Goal: Transaction & Acquisition: Register for event/course

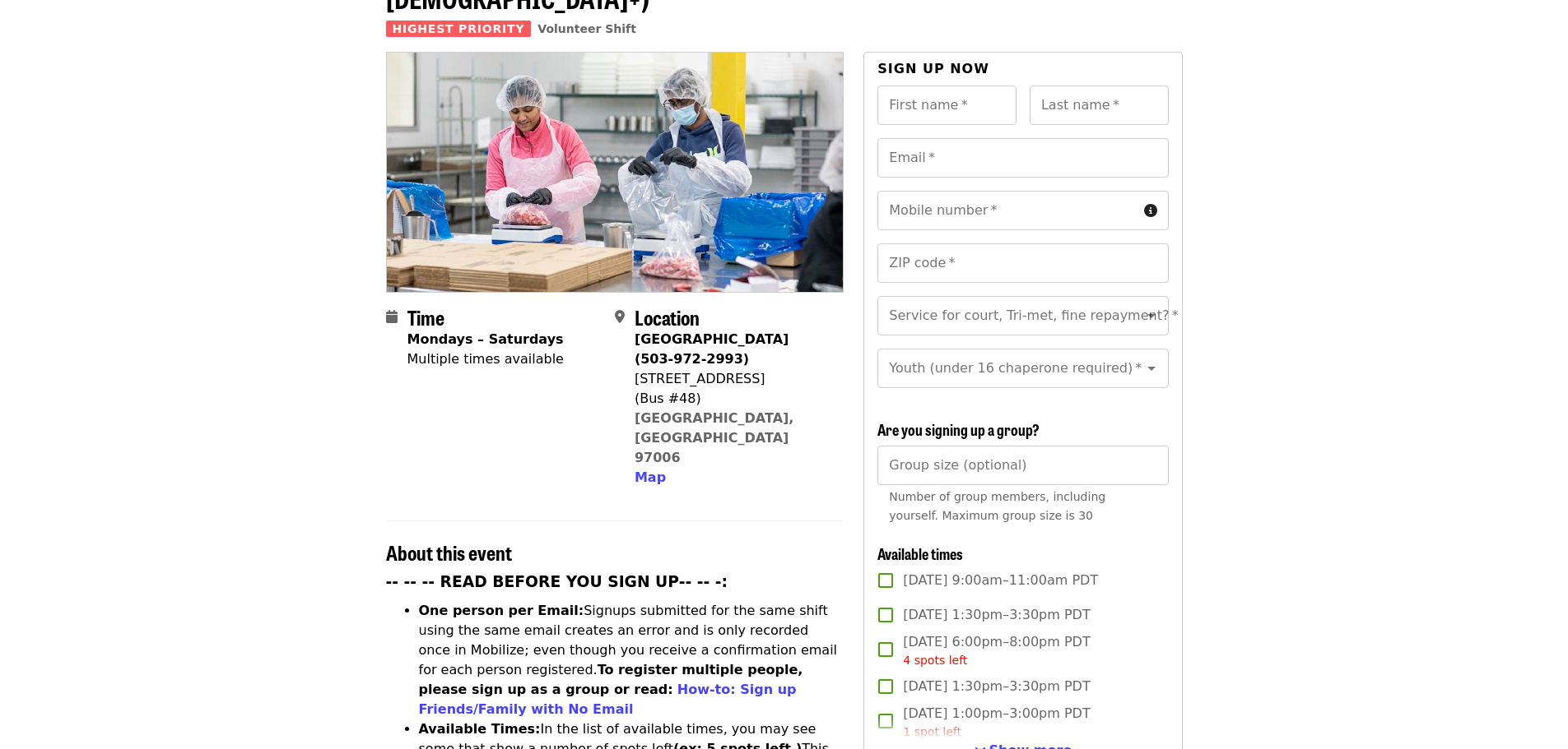
scroll to position [494, 0]
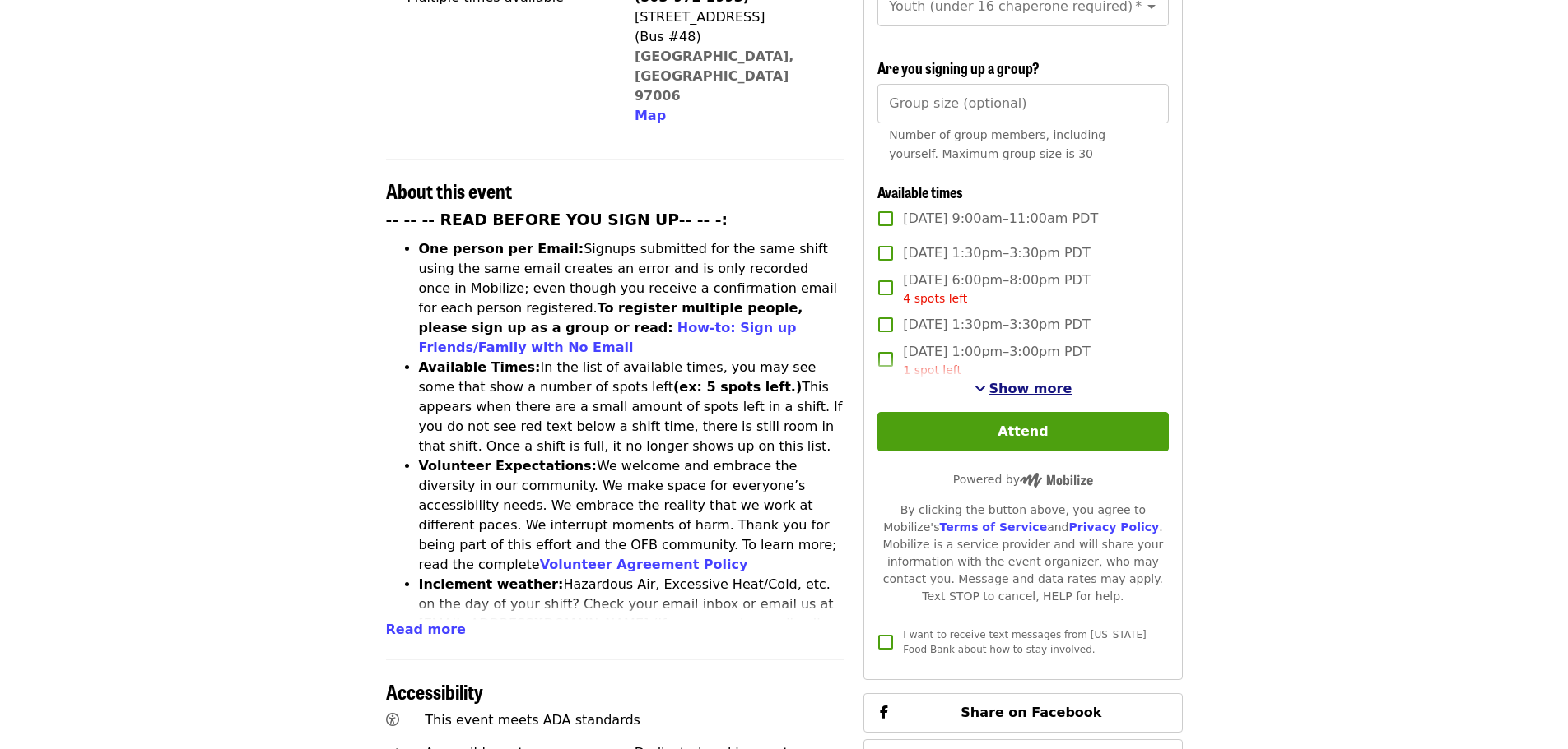
click at [1015, 383] on span "Show more" at bounding box center [1030, 388] width 83 height 16
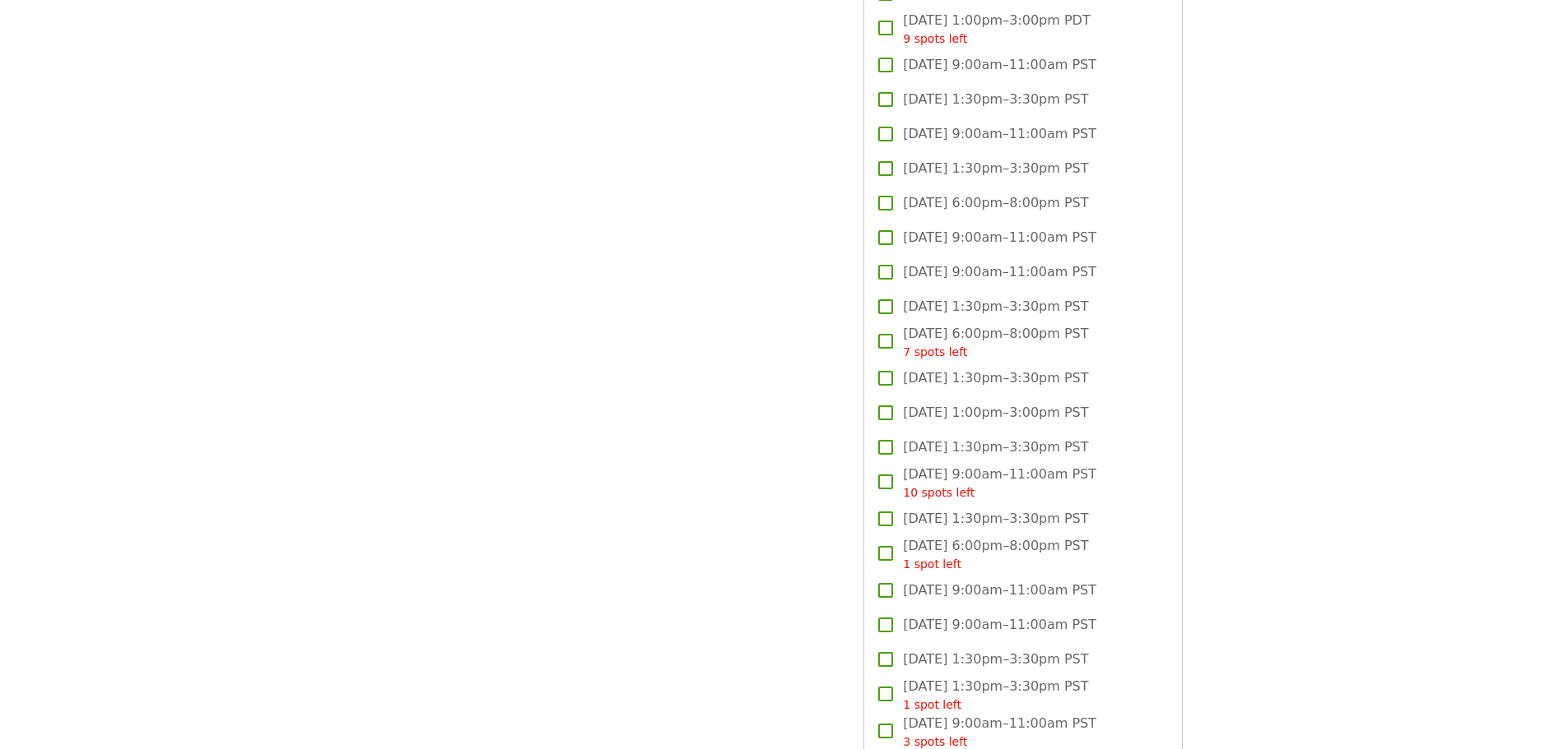
scroll to position [2221, 0]
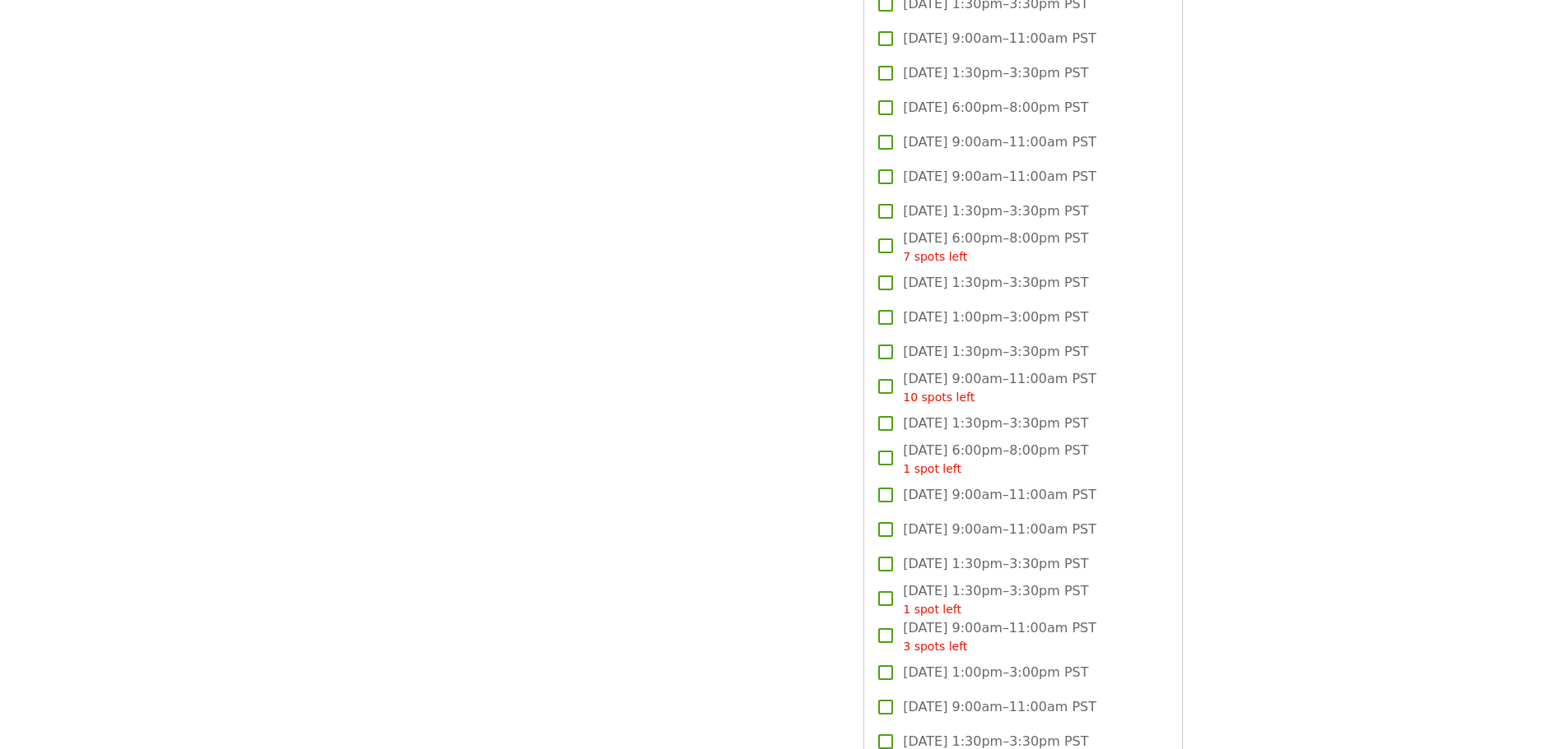
drag, startPoint x: 904, startPoint y: 26, endPoint x: 1115, endPoint y: 201, distance: 274.1
click at [1115, 201] on div "[DATE] 1:00pm–3:00pm PDT 1 spot left [DATE] 9:00am–11:00am PDT [DATE] 9:00am–11…" at bounding box center [1023, 596] width 291 height 3964
copy div "[DATE] 9:00am–11:00am PST [DATE] 1:30pm–3:30pm PST [DATE] 6:00pm–8:00pm PST [DA…"
click at [1331, 383] on article "Oct/Nov/Dec - [GEOGRAPHIC_DATA]: Repack/Sort (age [DEMOGRAPHIC_DATA]+) Highest …" at bounding box center [784, 506] width 1568 height 5308
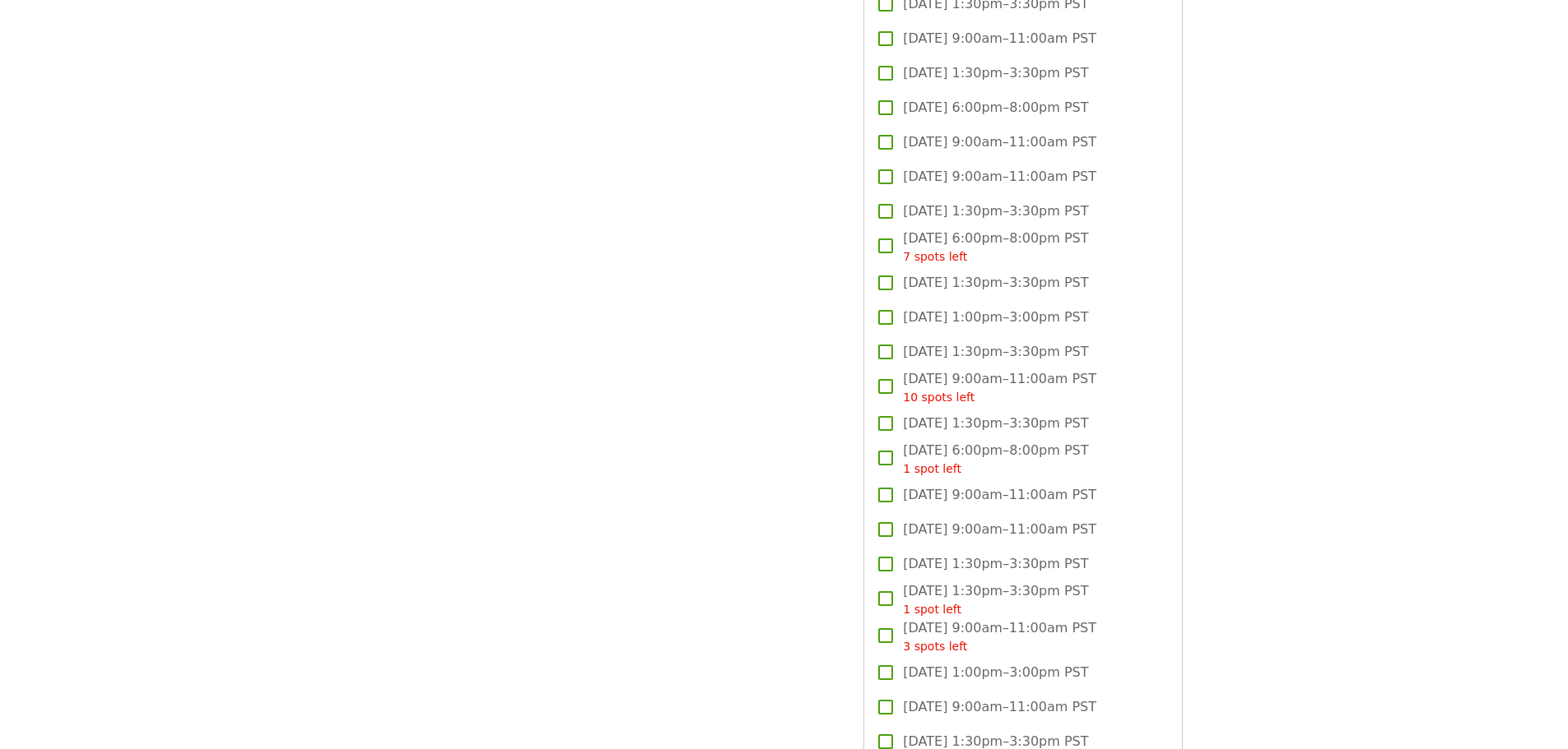
click at [899, 430] on label "[DATE] 1:30pm–3:30pm PST" at bounding box center [1011, 423] width 286 height 35
copy span "[DATE] 1:30pm–3:30pm PST"
click at [898, 499] on div "[DATE] 1:00pm–3:00pm PDT 1 spot left [DATE] 9:00am–11:00am PDT [DATE] 9:00am–11…" at bounding box center [1023, 596] width 291 height 3964
copy div "[DATE] 9:00am–11:00am PST [DATE] 9:00am–11:00am PST [DATE] 1:30pm–3:30pm PST"
